Goal: Transaction & Acquisition: Purchase product/service

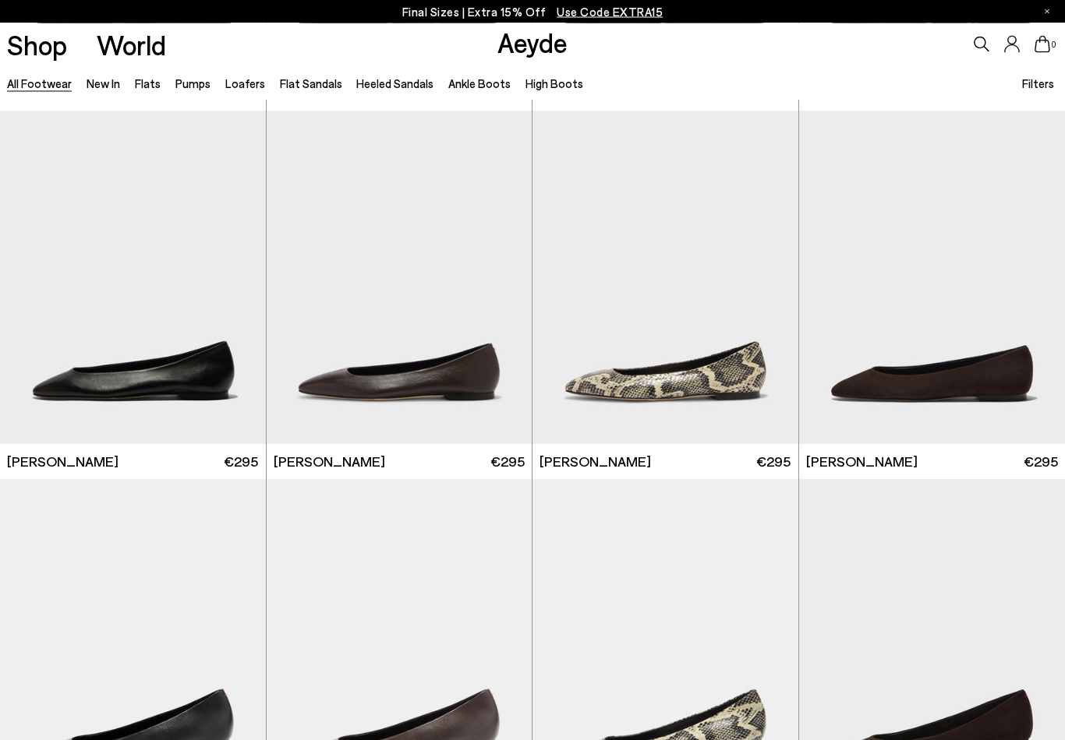
scroll to position [2204, 0]
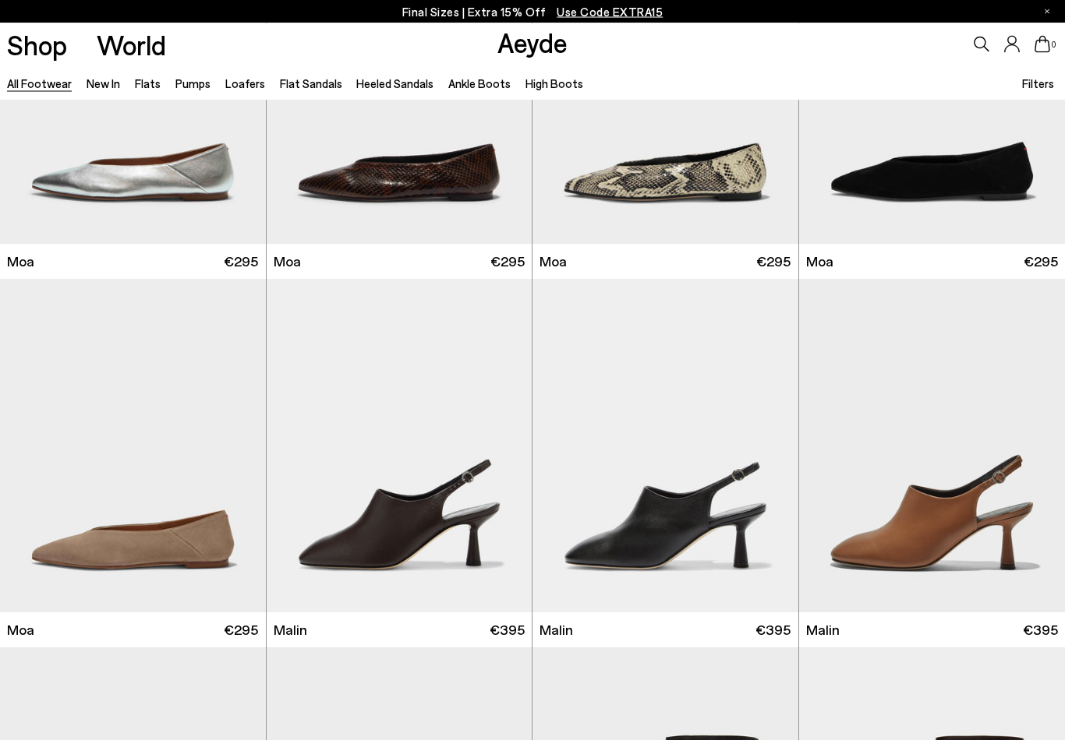
scroll to position [6461, 0]
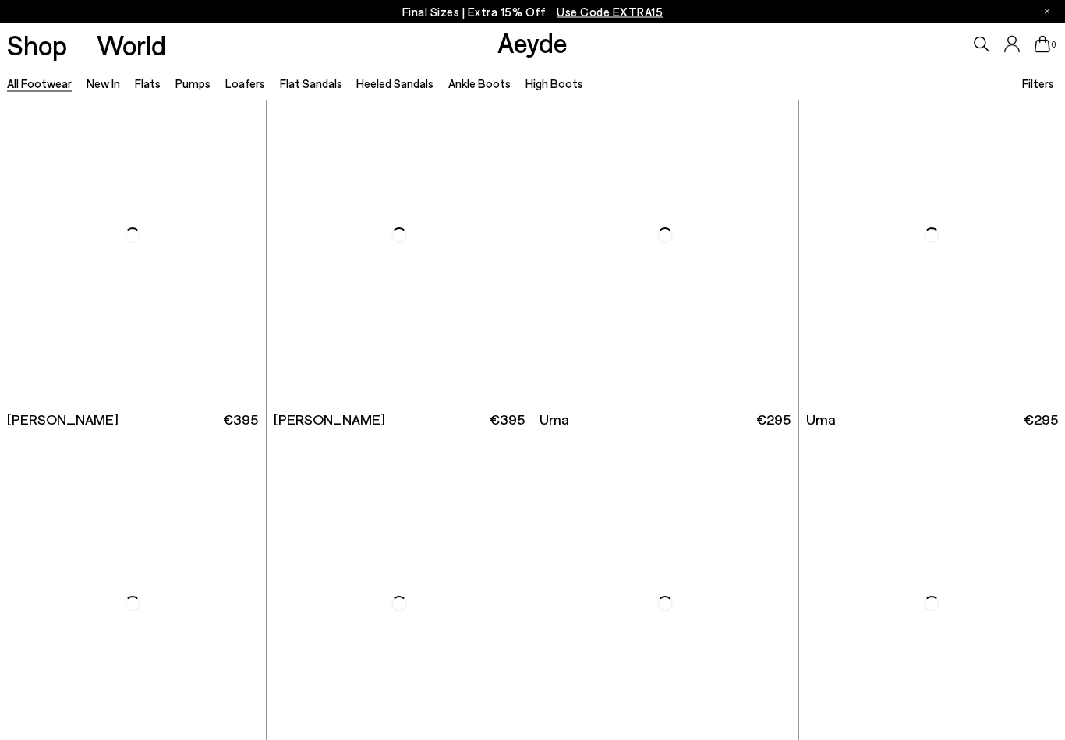
scroll to position [10729, 0]
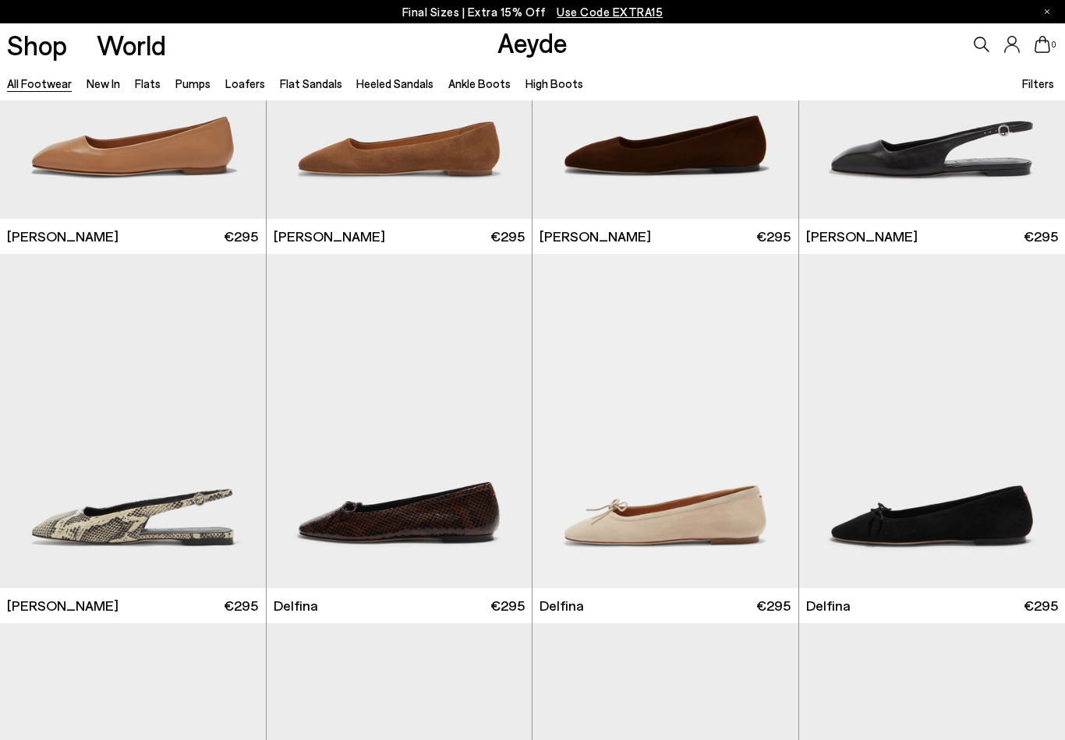
scroll to position [12760, 0]
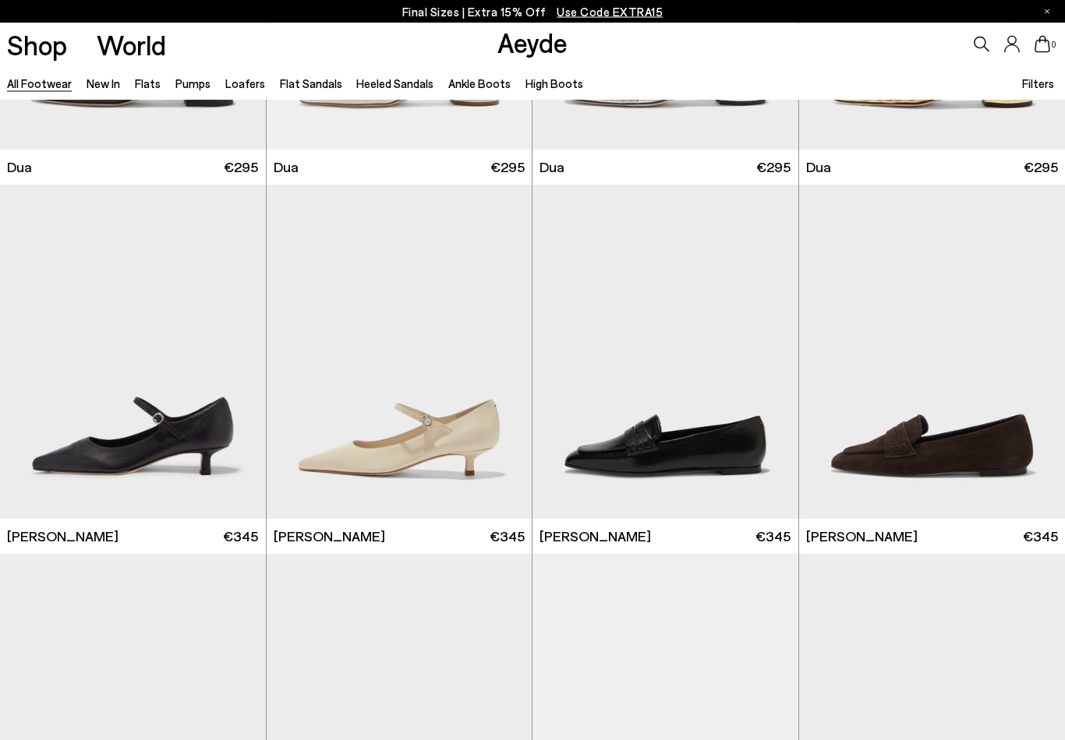
scroll to position [14672, 0]
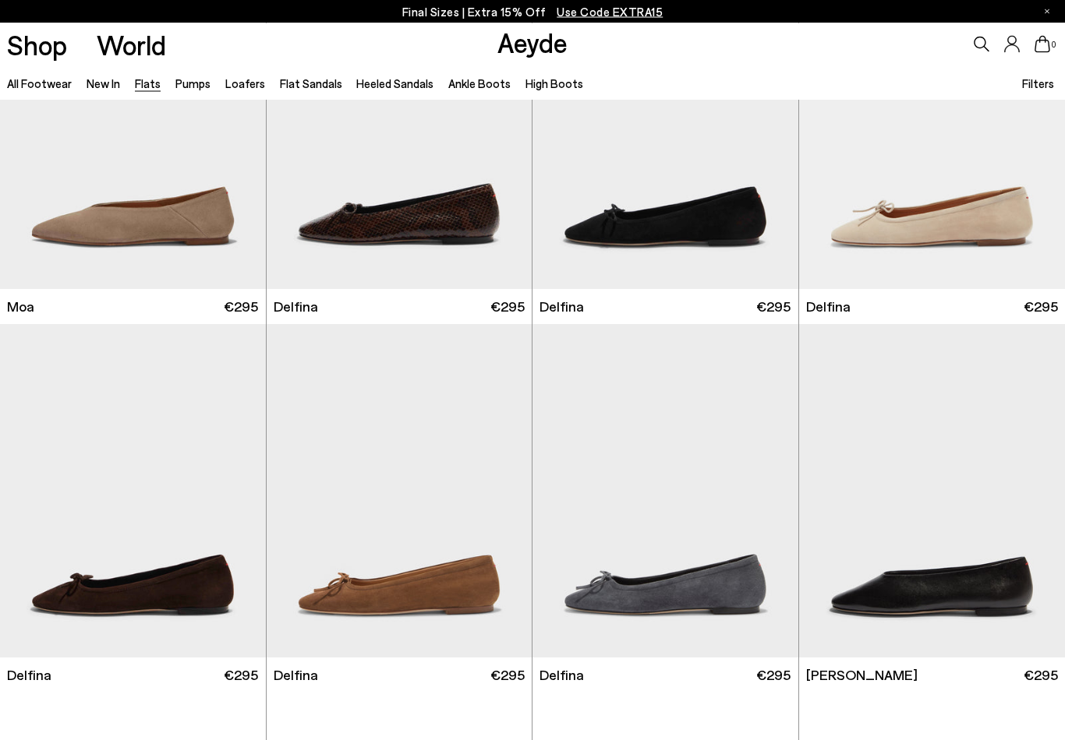
scroll to position [2730, 0]
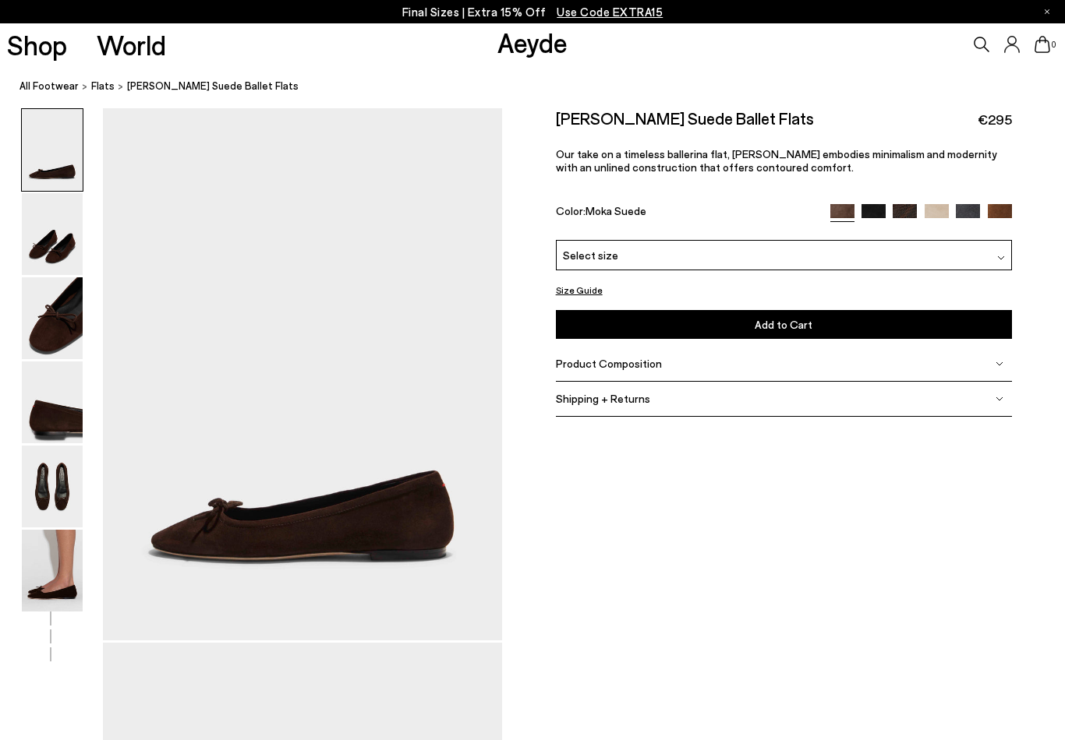
scroll to position [535, 0]
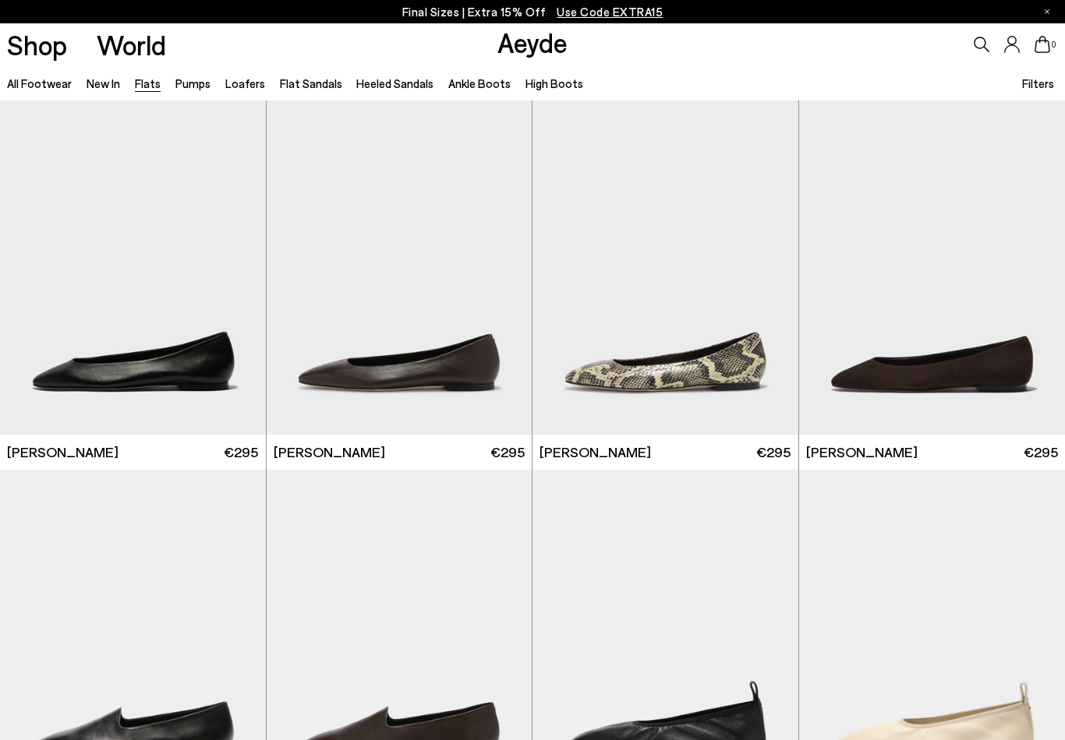
scroll to position [2729, 0]
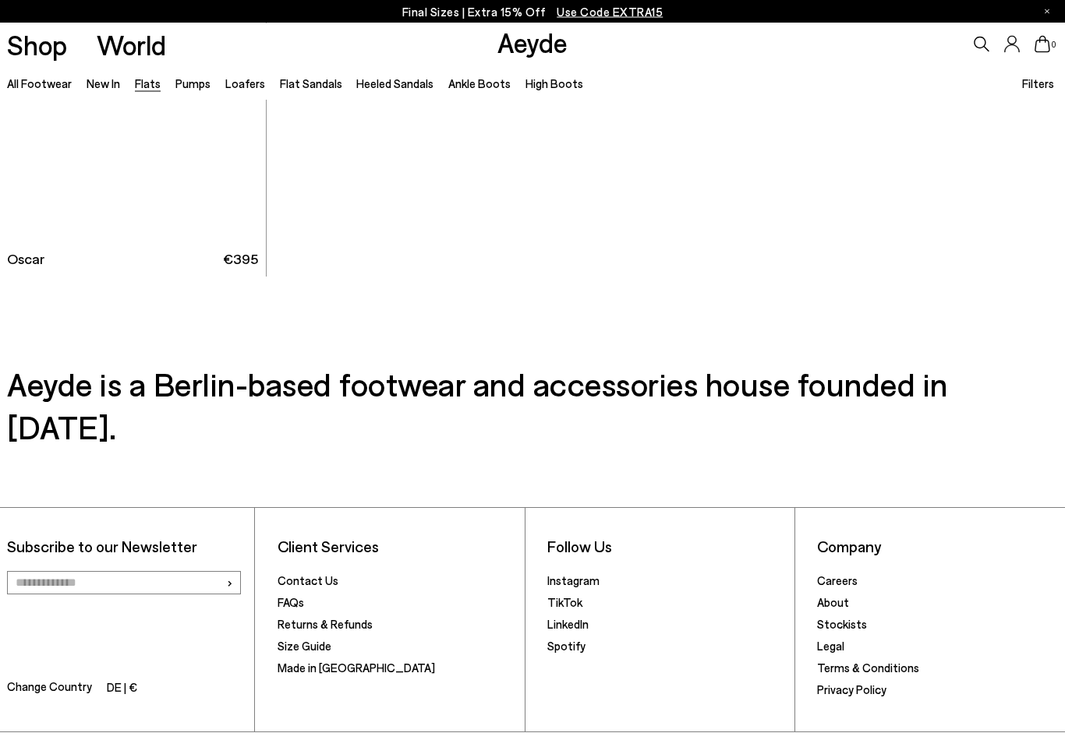
scroll to position [7938, 0]
